Goal: Information Seeking & Learning: Learn about a topic

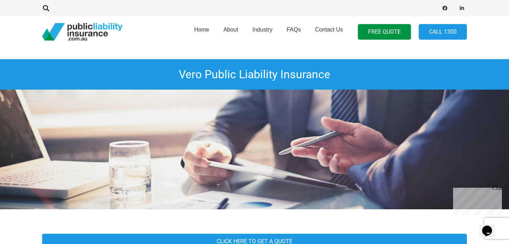
click at [471, 223] on p "Chat live with an agent now!" at bounding box center [476, 229] width 46 height 13
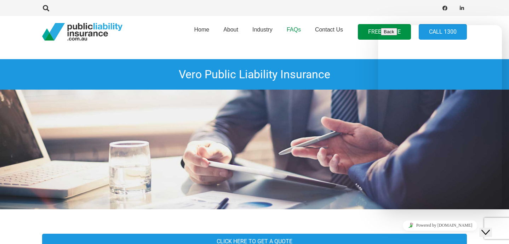
click at [307, 44] on link "FAQs" at bounding box center [294, 32] width 28 height 36
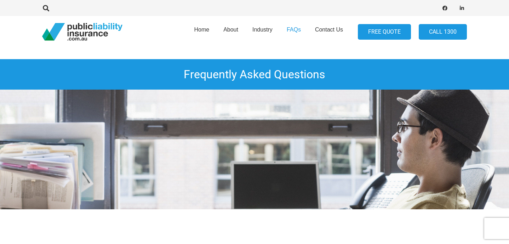
click at [379, 33] on link "FREE QUOTE" at bounding box center [384, 32] width 53 height 16
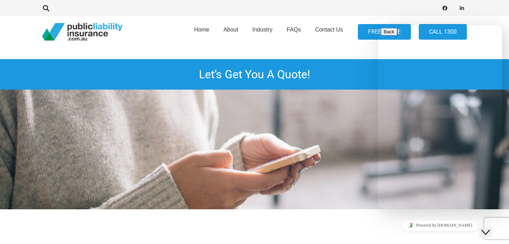
click at [366, 35] on link "FREE QUOTE" at bounding box center [384, 32] width 53 height 16
